Goal: Task Accomplishment & Management: Use online tool/utility

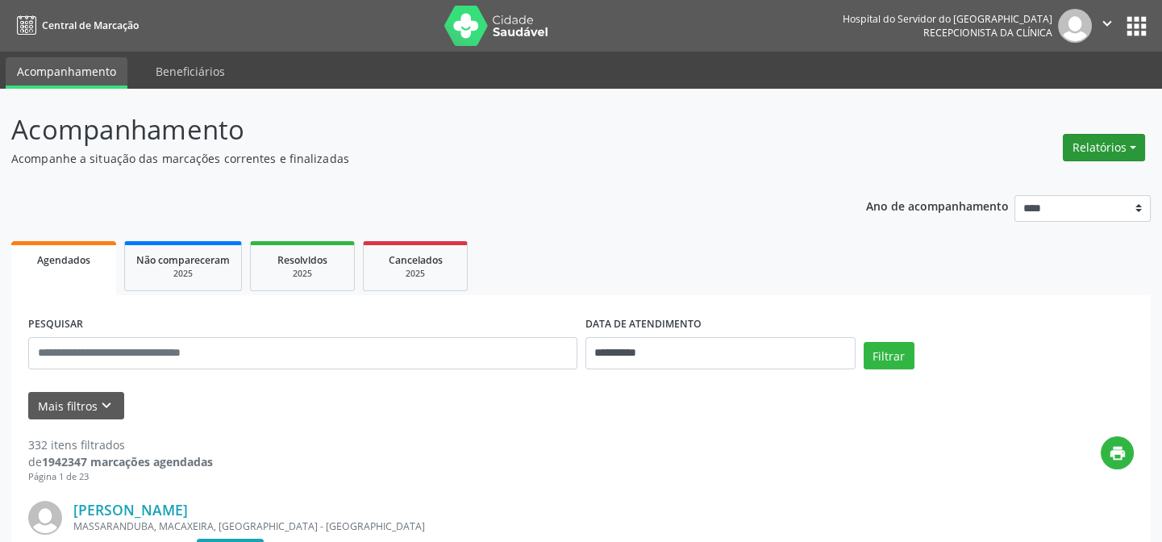
click at [1105, 146] on button "Relatórios" at bounding box center [1104, 147] width 82 height 27
click at [1034, 179] on link "Agendamentos" at bounding box center [1058, 181] width 173 height 23
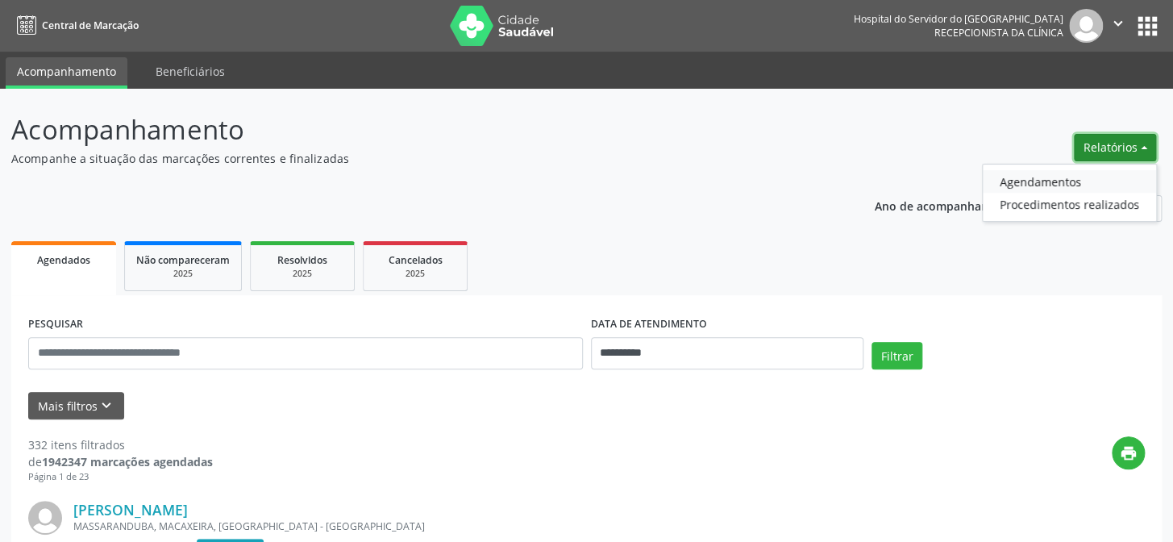
select select "*"
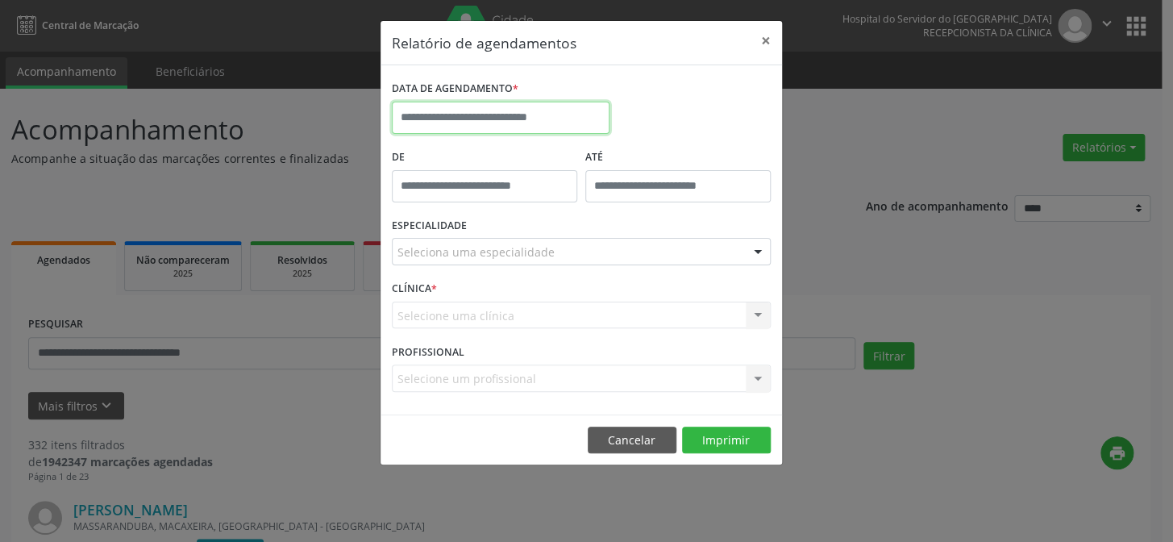
click at [472, 115] on input "text" at bounding box center [501, 118] width 218 height 32
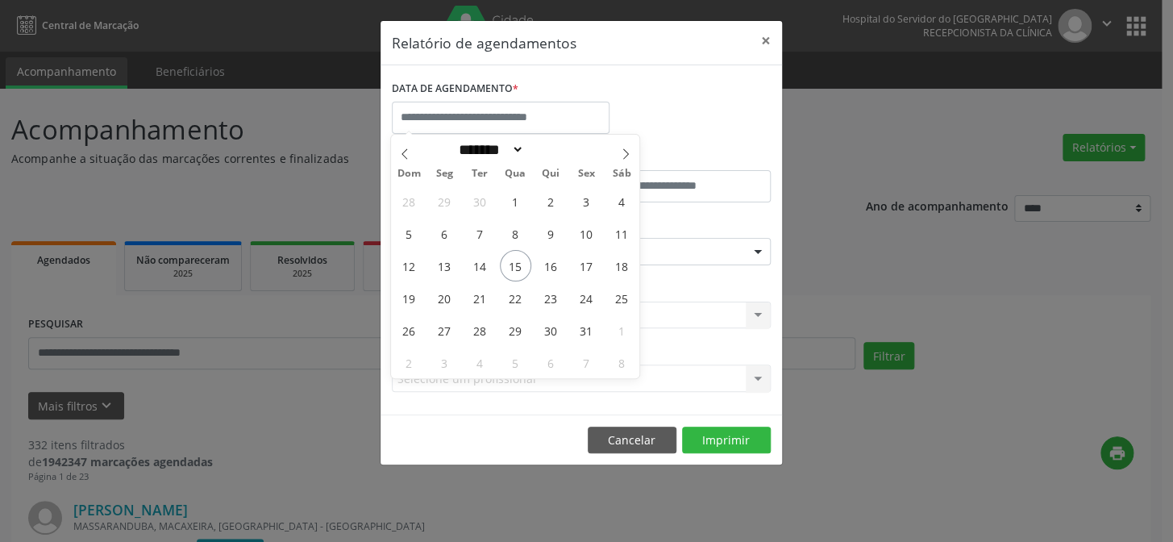
click at [571, 259] on div "28 29 30 1 2 3 4 5 6 7 8 9 10 11 12 13 14 15 16 17 18 19 20 21 22 23 24 25 26 2…" at bounding box center [515, 282] width 248 height 194
click at [553, 268] on span "16" at bounding box center [550, 265] width 31 height 31
type input "**********"
click at [553, 268] on span "16" at bounding box center [550, 265] width 31 height 31
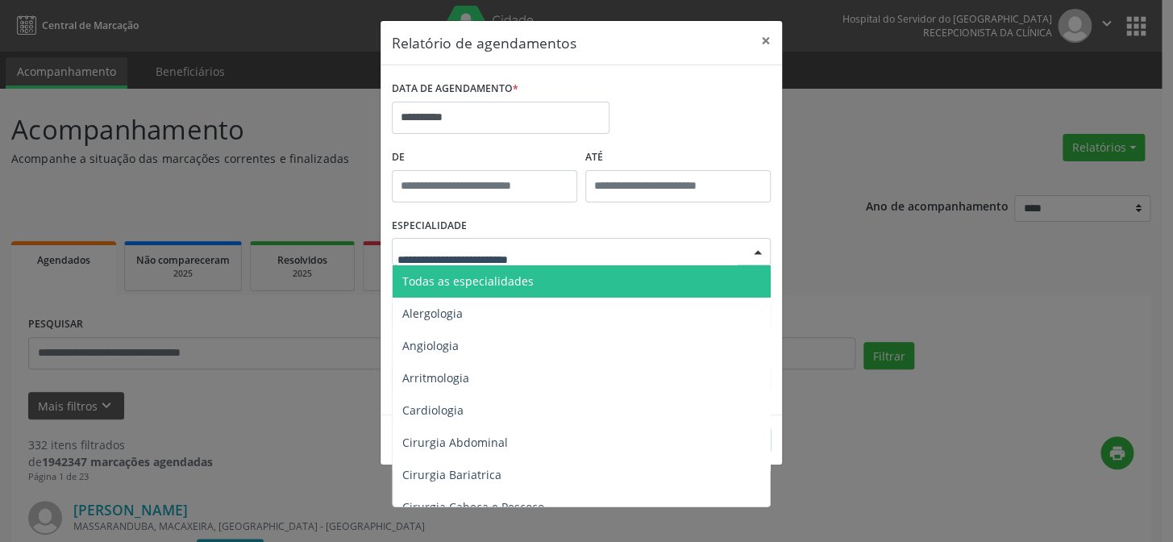
click at [468, 271] on span "Todas as especialidades" at bounding box center [583, 281] width 380 height 32
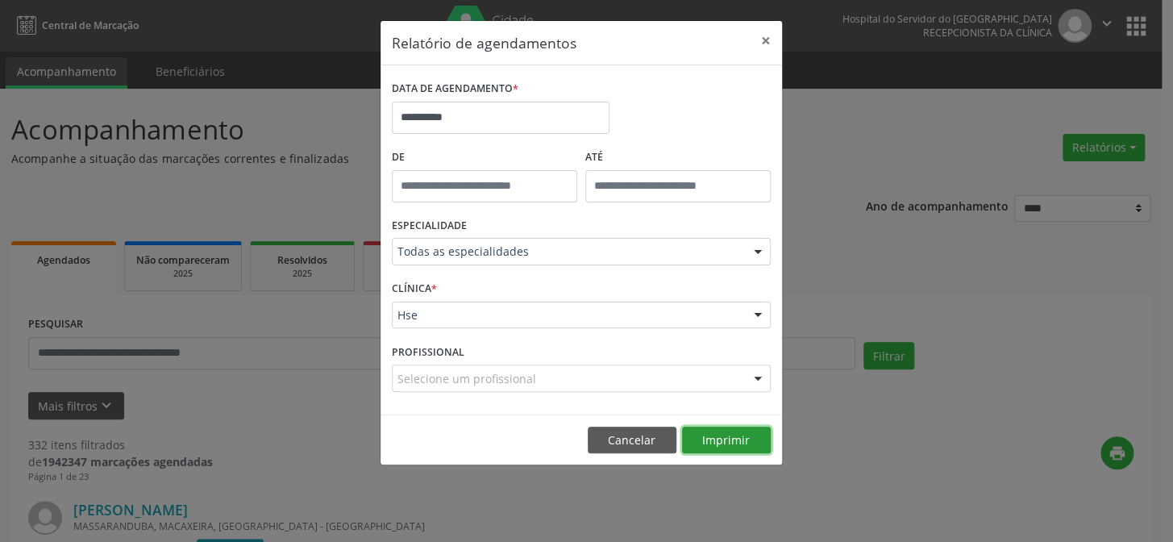
click at [696, 432] on button "Imprimir" at bounding box center [726, 440] width 89 height 27
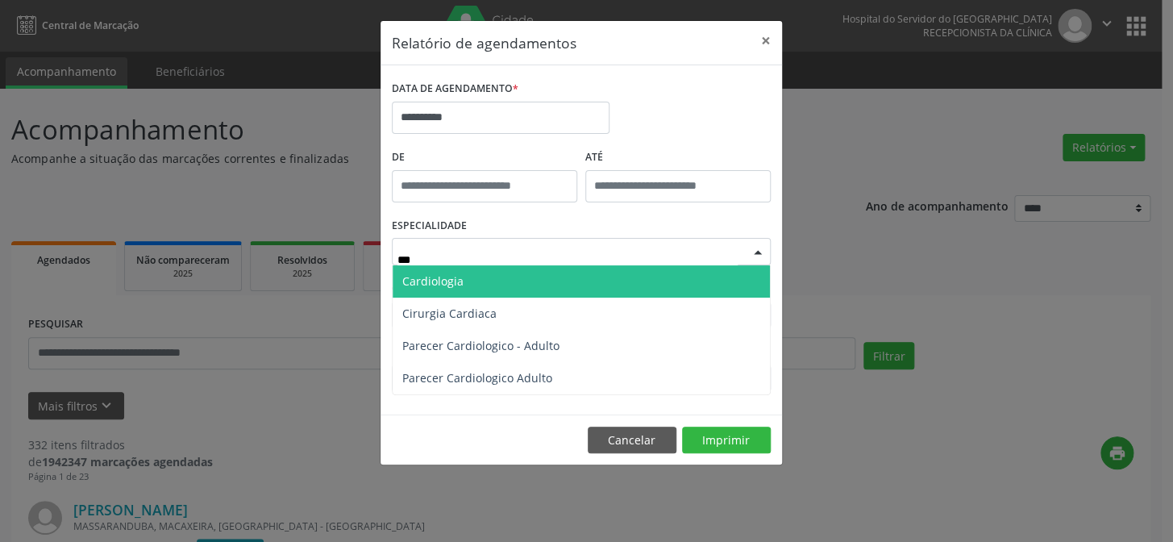
type input "****"
click at [483, 283] on span "Cardiologia" at bounding box center [581, 281] width 377 height 32
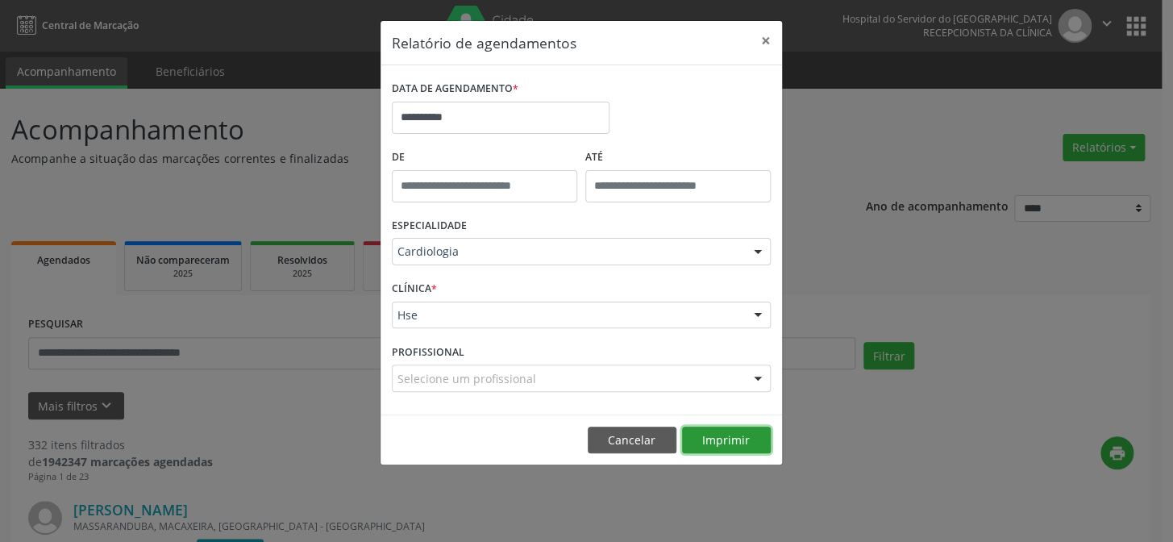
click at [727, 444] on button "Imprimir" at bounding box center [726, 440] width 89 height 27
click at [767, 40] on button "×" at bounding box center [766, 41] width 32 height 40
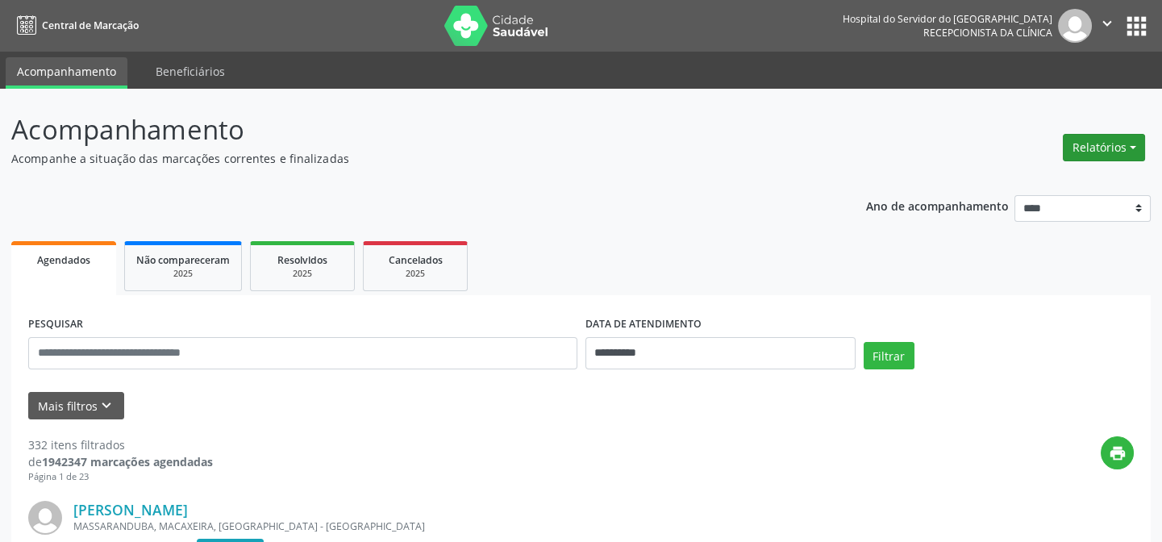
click at [1102, 145] on button "Relatórios" at bounding box center [1104, 147] width 82 height 27
click at [1005, 177] on link "Agendamentos" at bounding box center [1058, 181] width 173 height 23
select select "*"
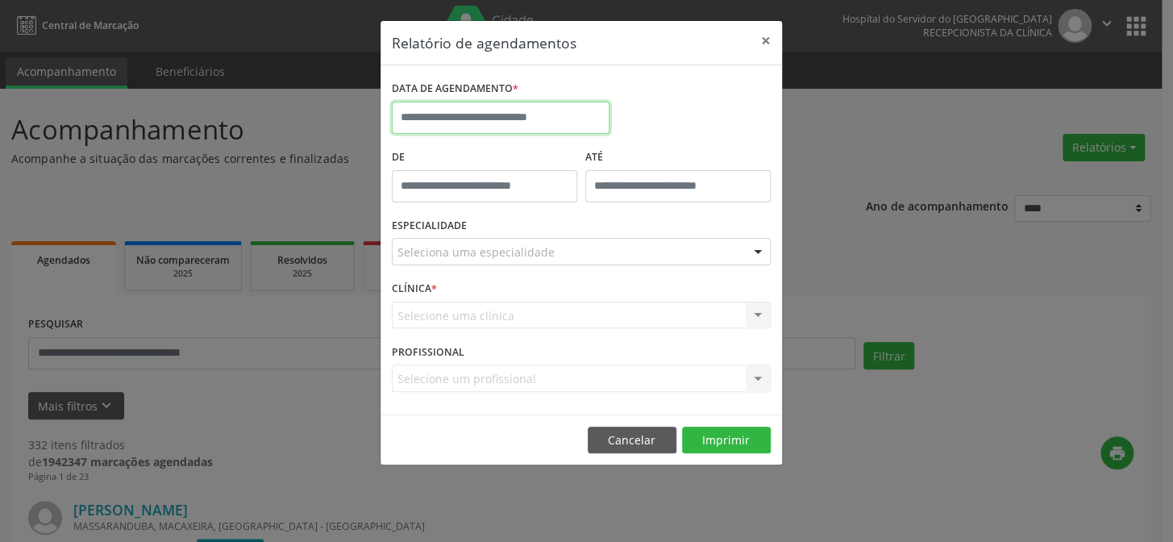
click at [500, 121] on input "text" at bounding box center [501, 118] width 218 height 32
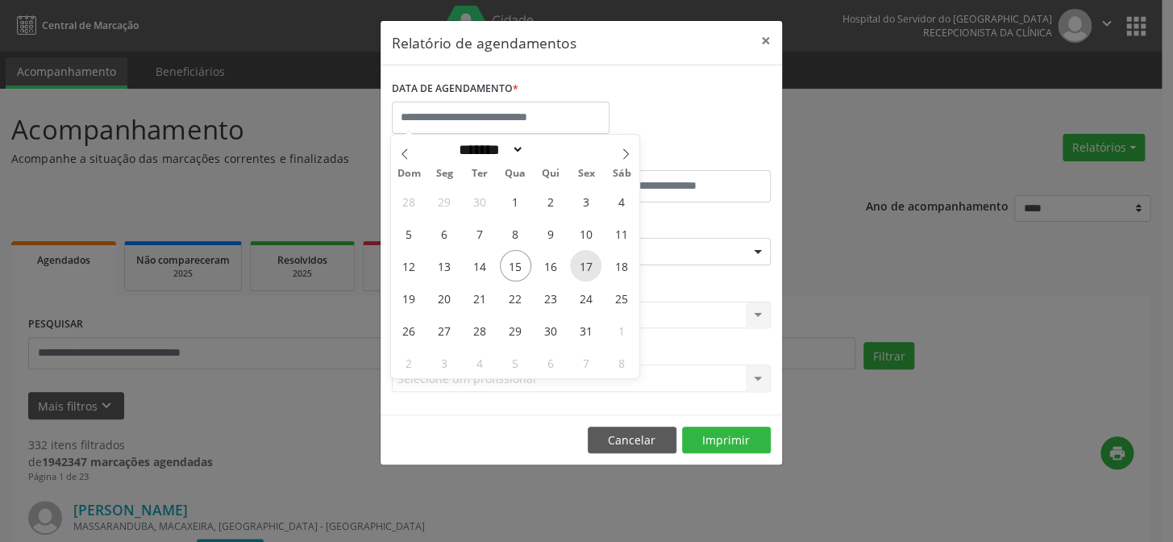
drag, startPoint x: 581, startPoint y: 264, endPoint x: 597, endPoint y: 274, distance: 19.2
click at [606, 283] on div "28 29 30 1 2 3 4 5 6 7 8 9 10 11 12 13 14 15 16 17 18 19 20 21 22 23 24 25 26 2…" at bounding box center [515, 282] width 248 height 194
click at [588, 267] on span "17" at bounding box center [585, 265] width 31 height 31
type input "**********"
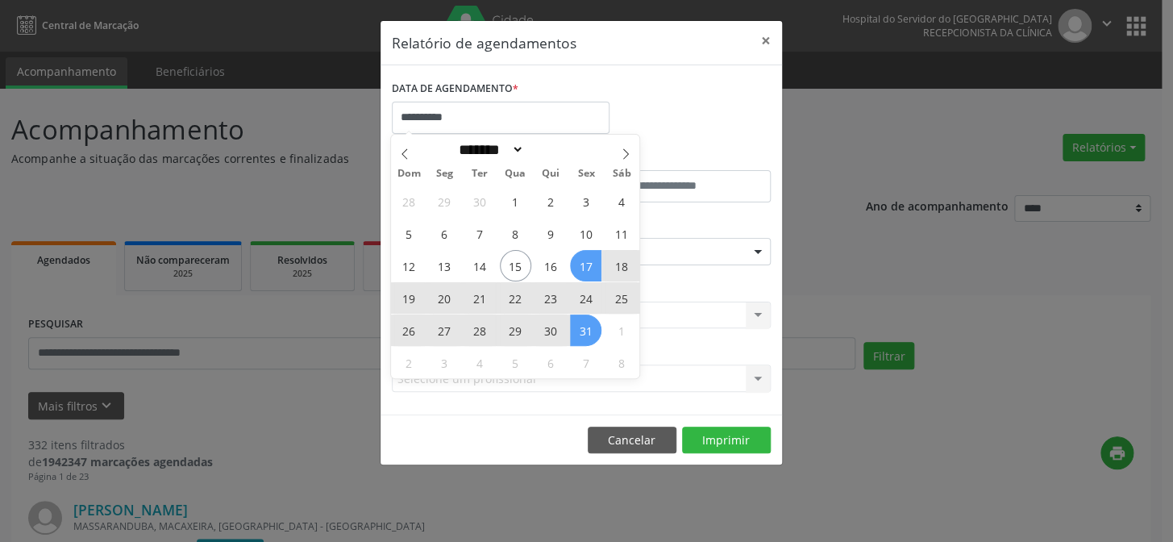
drag, startPoint x: 588, startPoint y: 267, endPoint x: 583, endPoint y: 331, distance: 64.7
click at [583, 331] on div "28 29 30 1 2 3 4 5 6 7 8 9 10 11 12 13 14 15 16 17 18 19 20 21 22 23 24 25 26 2…" at bounding box center [515, 282] width 248 height 194
click at [585, 331] on span "31" at bounding box center [585, 329] width 31 height 31
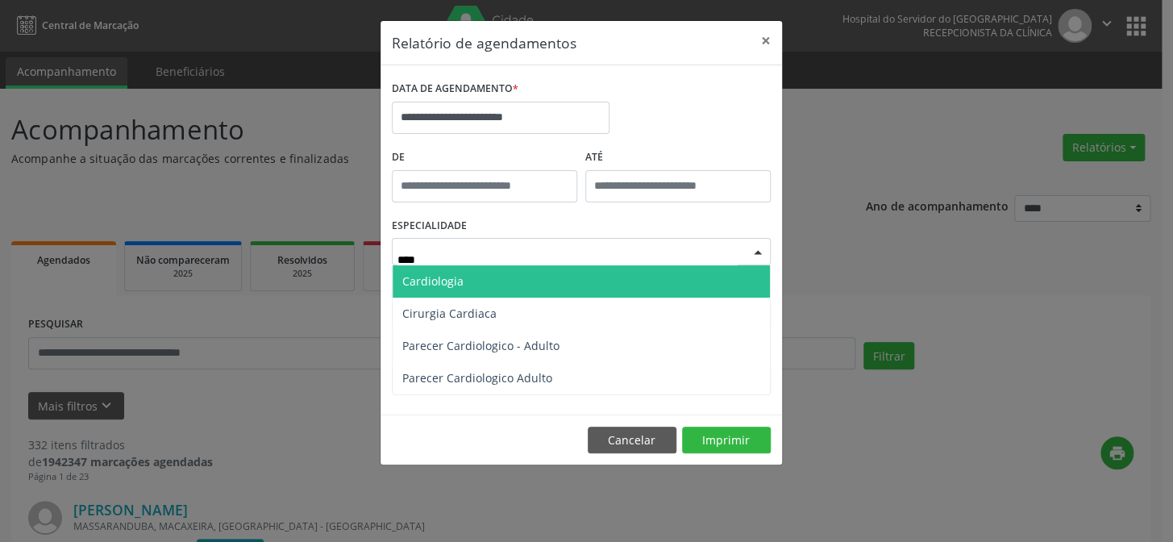
type input "*****"
click at [498, 290] on span "Cardiologia" at bounding box center [581, 281] width 377 height 32
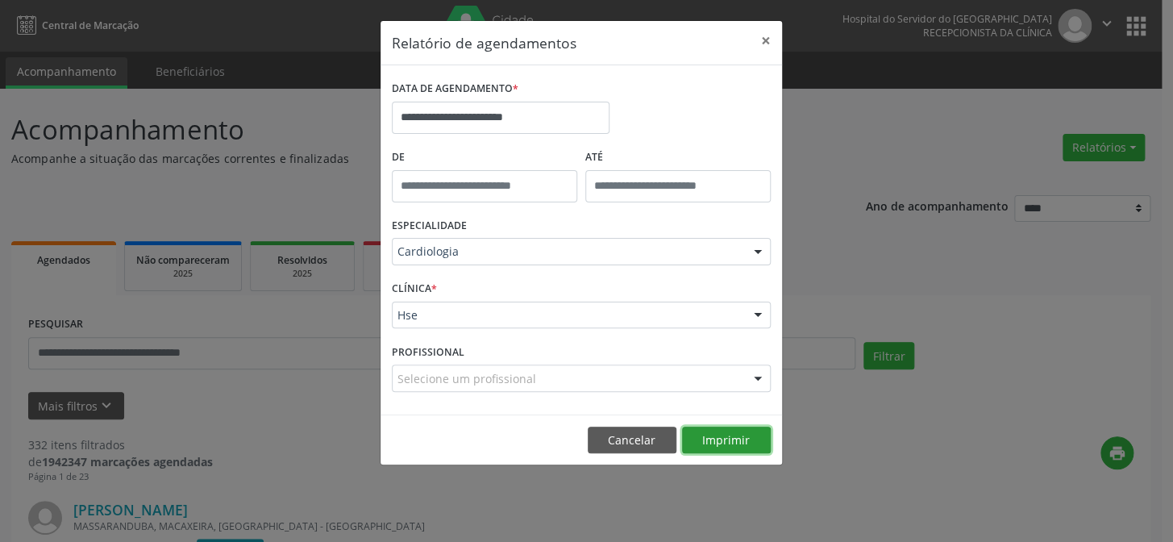
click at [718, 440] on button "Imprimir" at bounding box center [726, 440] width 89 height 27
